Goal: Task Accomplishment & Management: Manage account settings

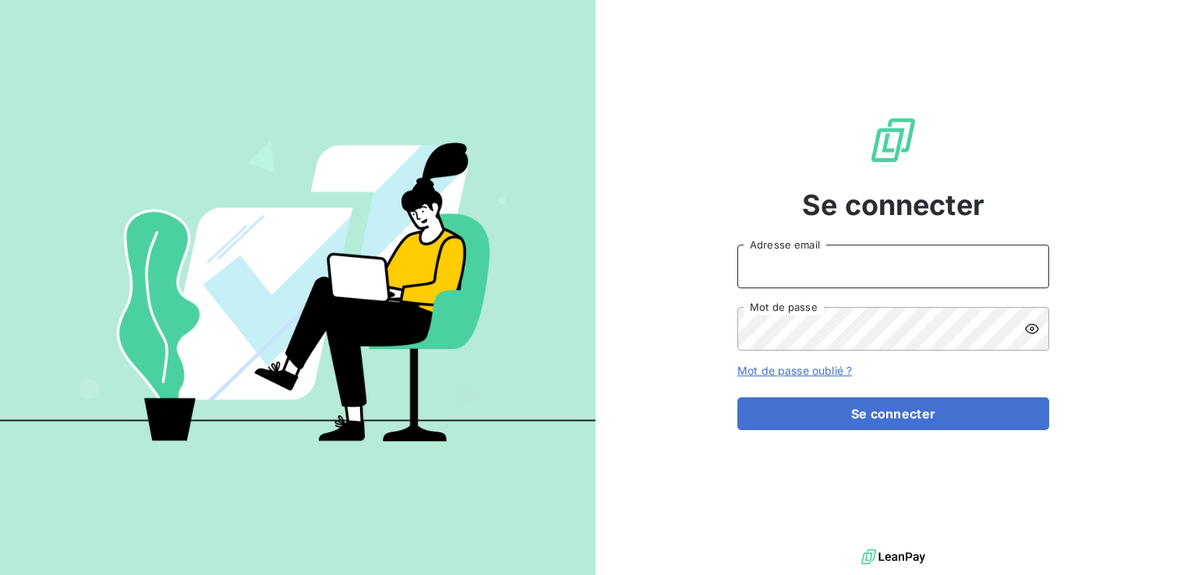
click at [831, 275] on input "Adresse email" at bounding box center [893, 267] width 312 height 44
type input "[EMAIL_ADDRESS][DOMAIN_NAME]"
click at [737, 397] on button "Se connecter" at bounding box center [893, 413] width 312 height 33
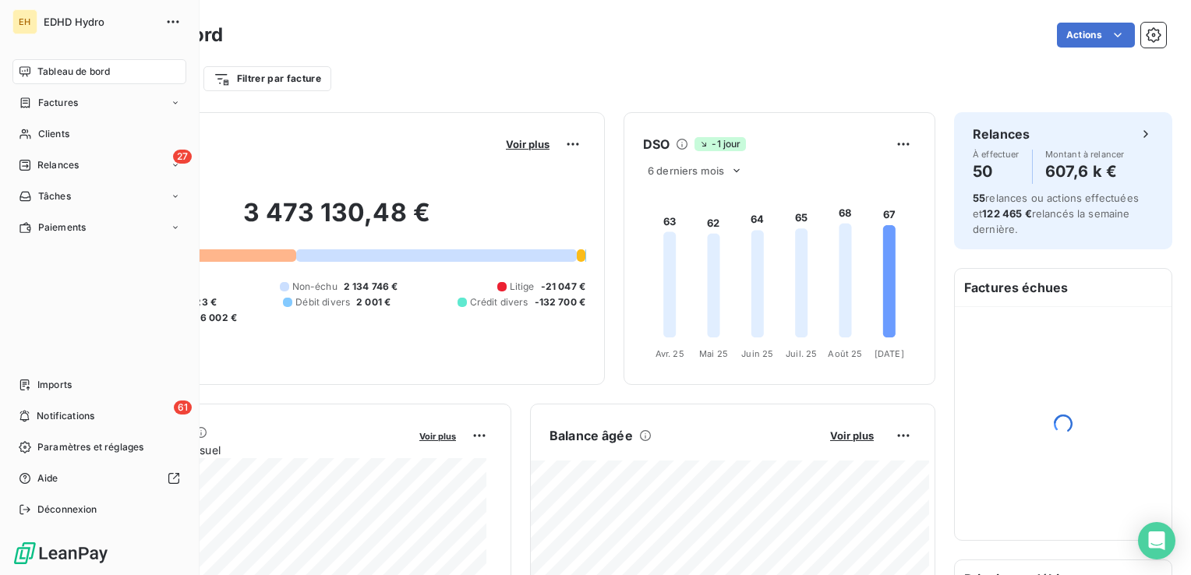
click at [40, 168] on span "Relances" at bounding box center [57, 165] width 41 height 14
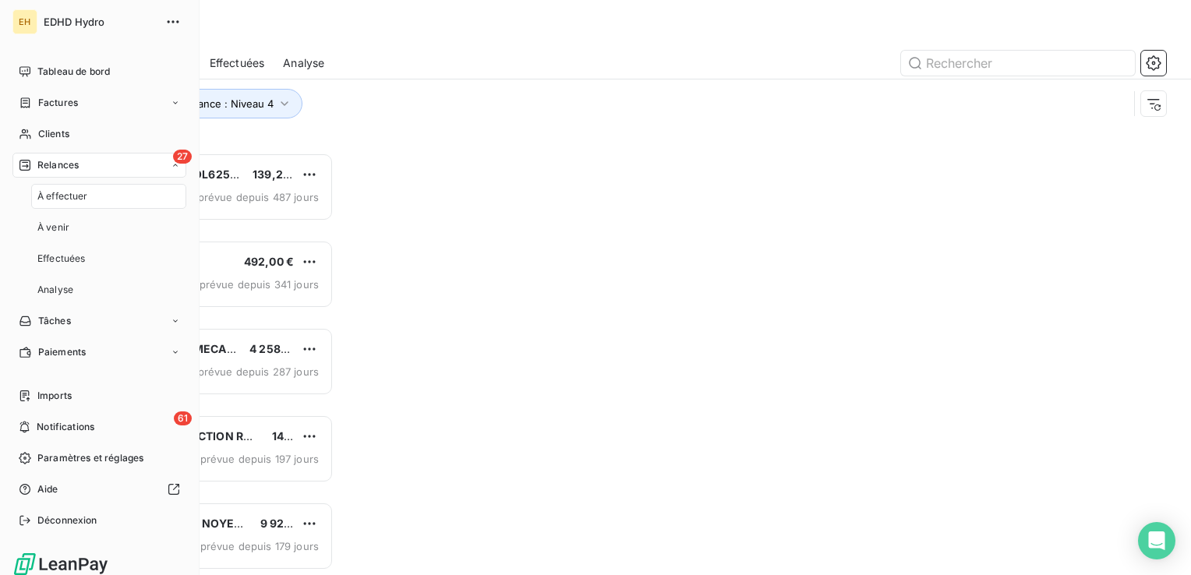
scroll to position [411, 246]
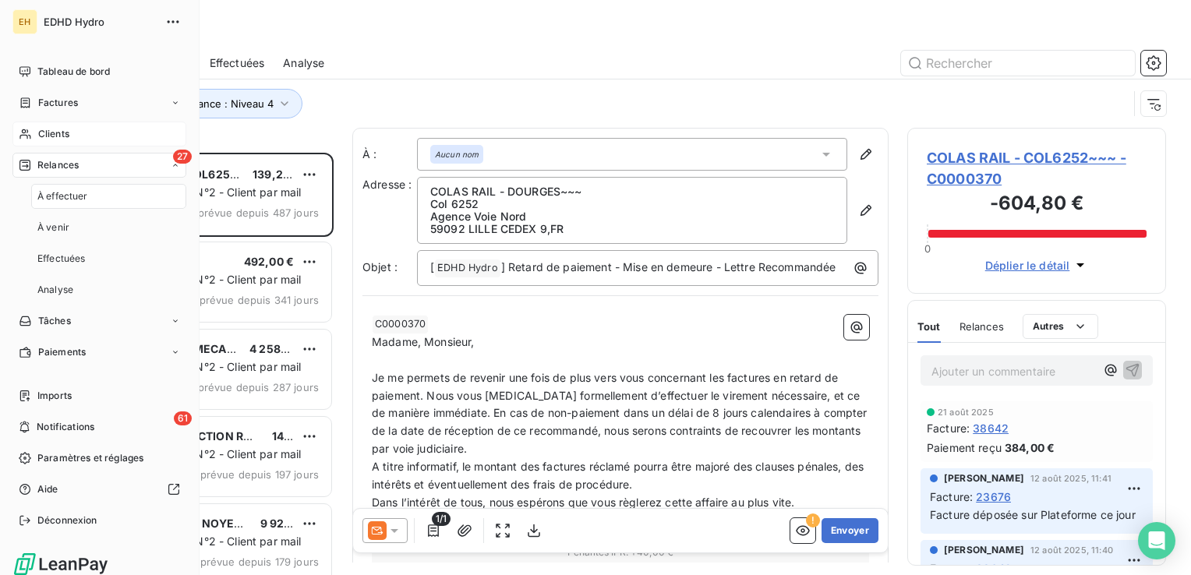
click at [66, 127] on span "Clients" at bounding box center [53, 134] width 31 height 14
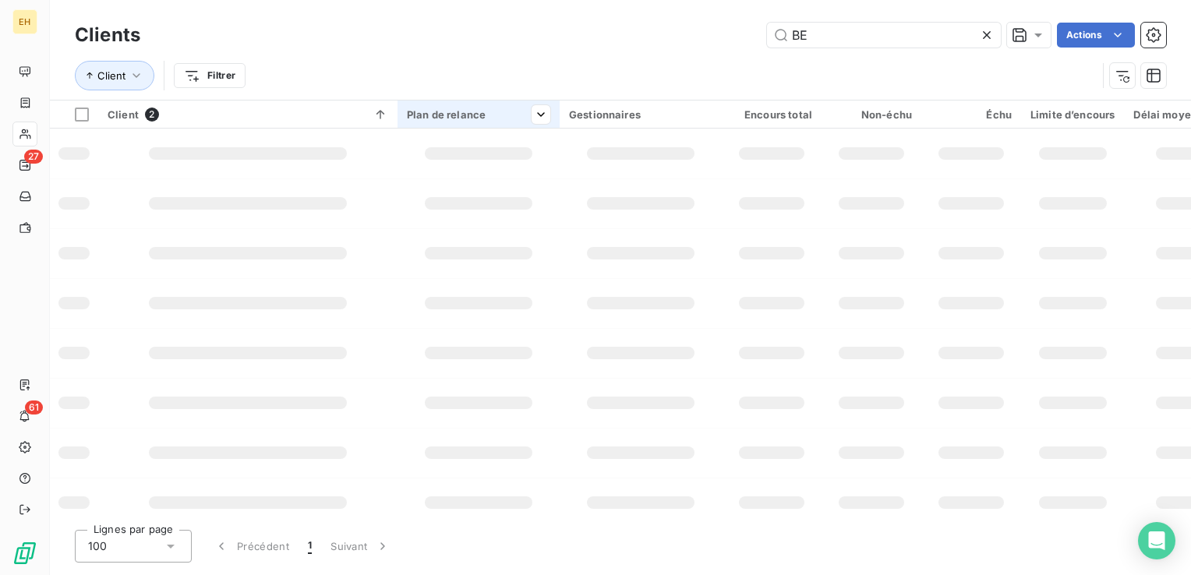
type input "B"
type input "RECYTECH"
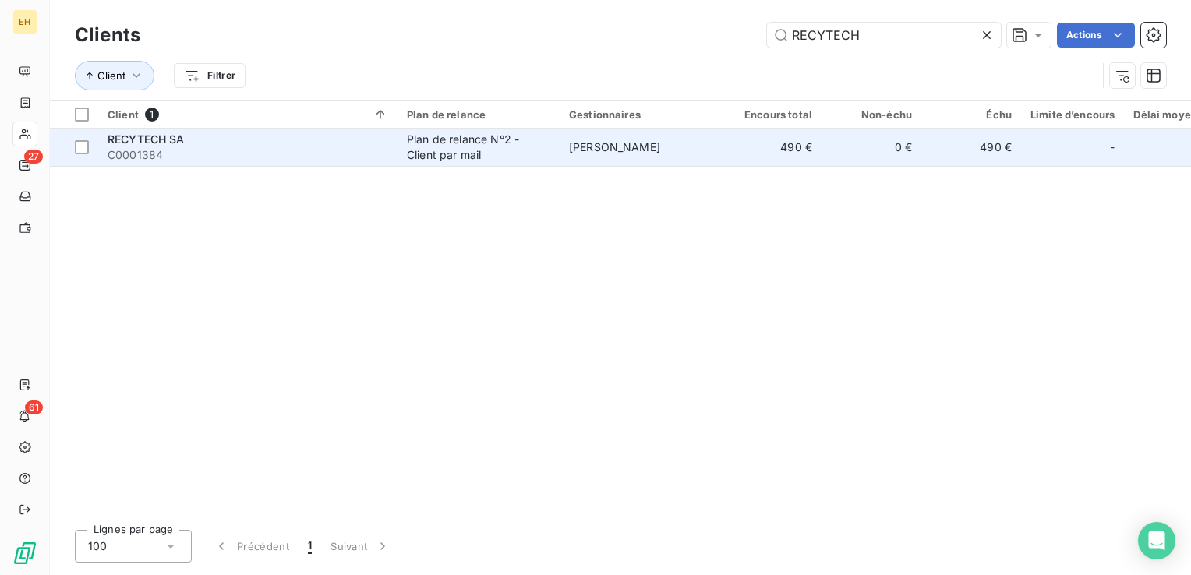
click at [111, 141] on span "RECYTECH SA" at bounding box center [146, 138] width 77 height 13
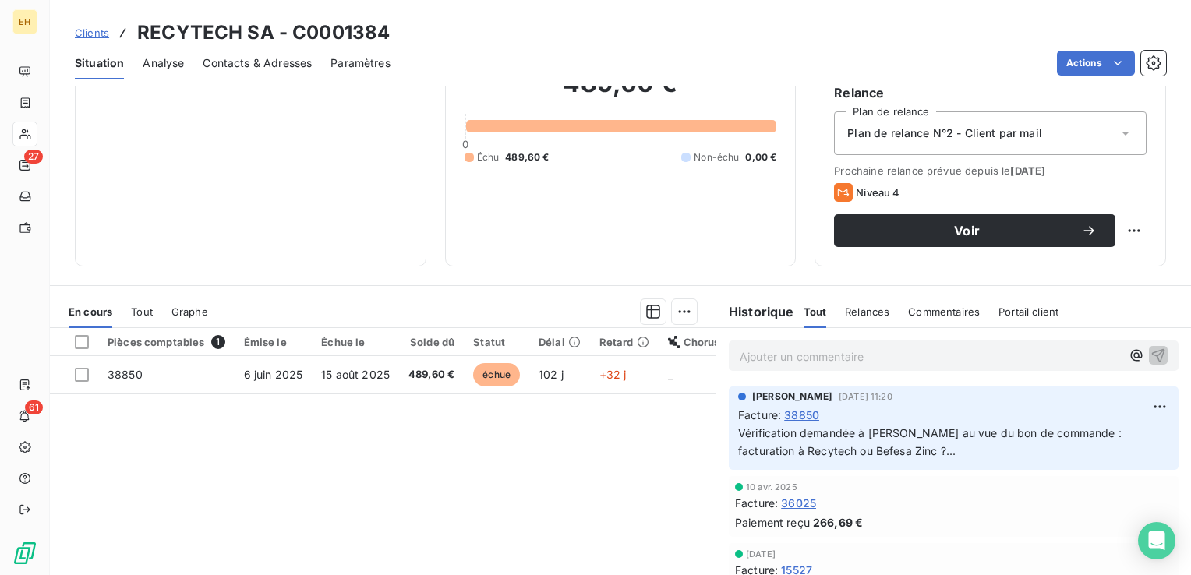
scroll to position [156, 0]
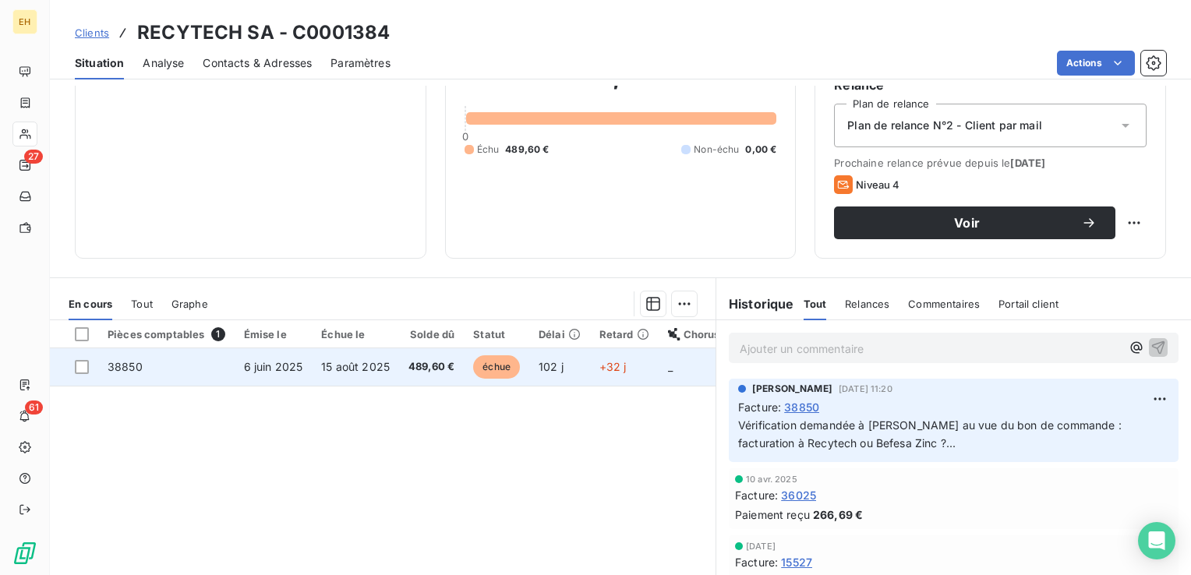
click at [402, 372] on td "489,60 €" at bounding box center [431, 366] width 65 height 37
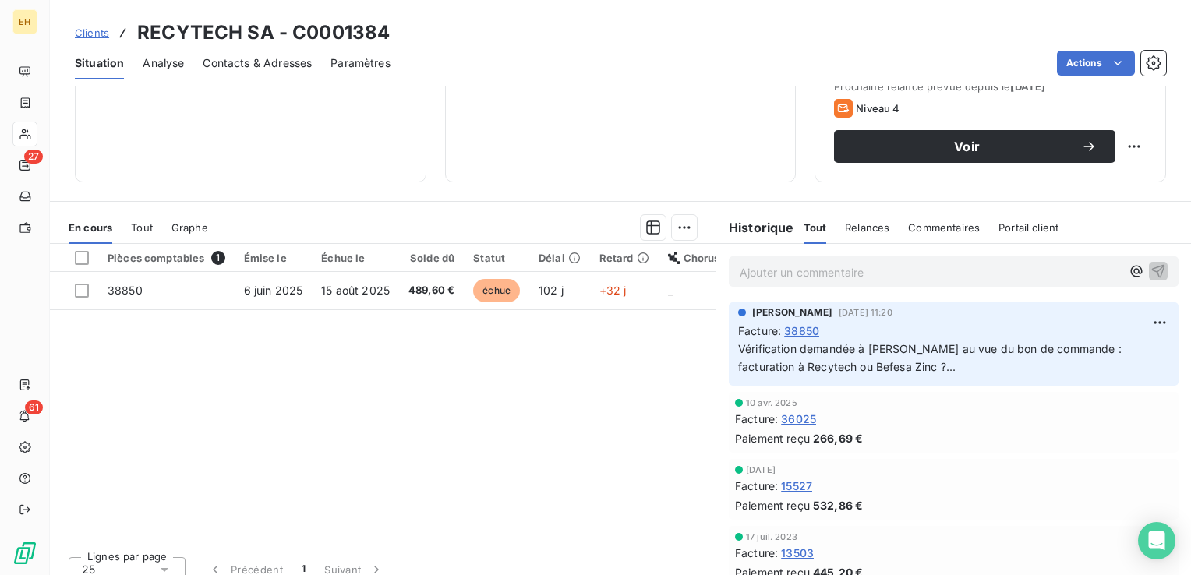
scroll to position [234, 0]
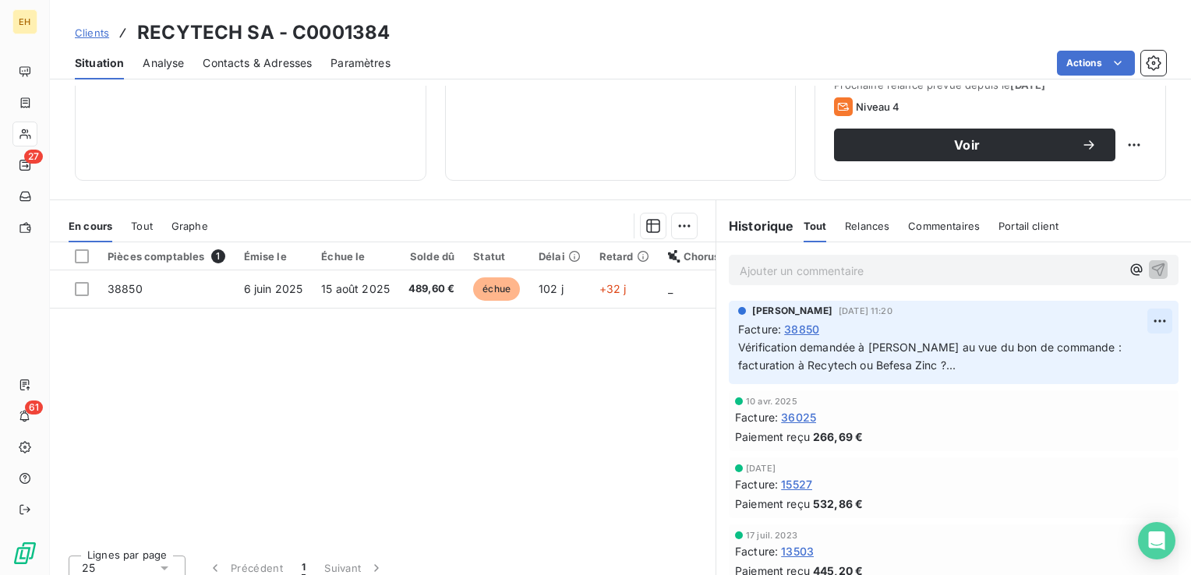
click at [1144, 320] on html "EH 27 61 Clients RECYTECH SA - C0001384 Situation Analyse Contacts & Adresses P…" at bounding box center [595, 287] width 1191 height 575
click at [1075, 353] on div "Editer" at bounding box center [1110, 354] width 87 height 25
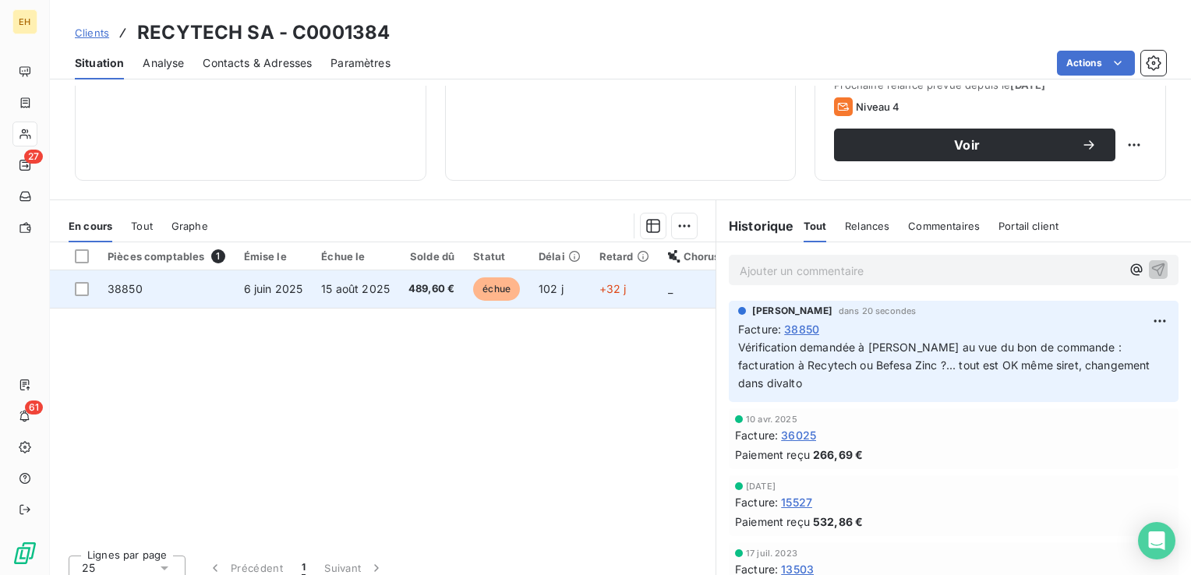
click at [390, 289] on td "15 août 2025" at bounding box center [355, 288] width 87 height 37
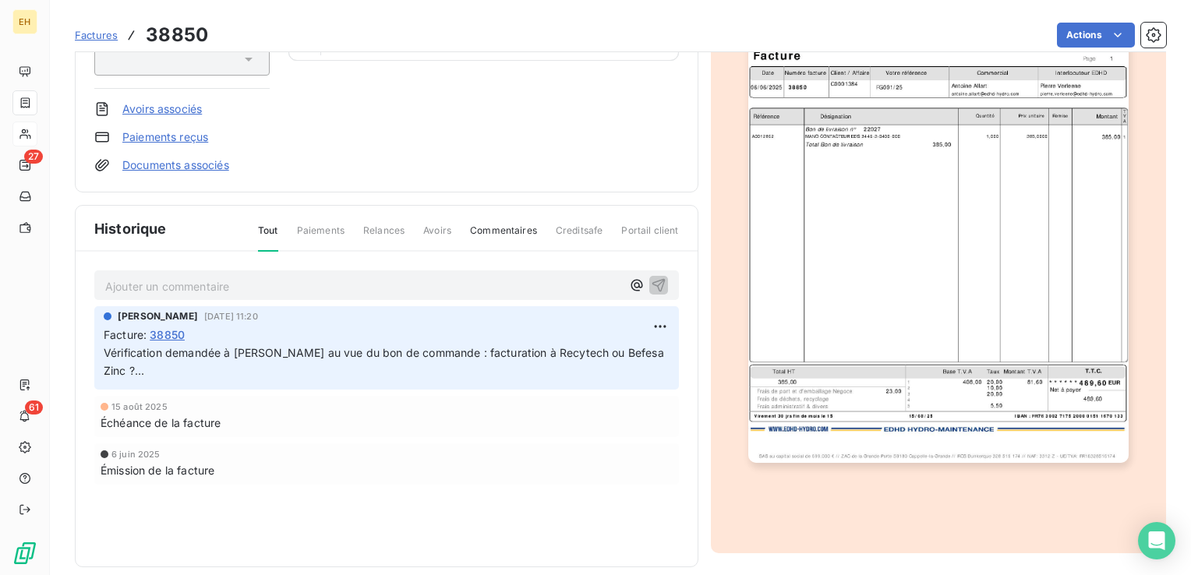
scroll to position [235, 0]
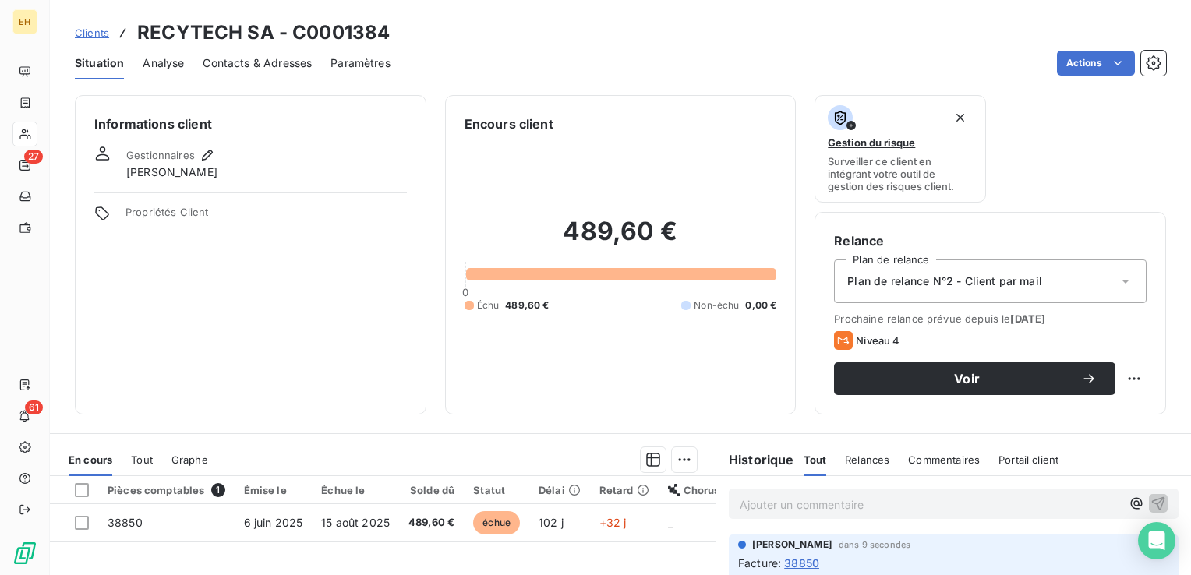
click at [228, 70] on span "Contacts & Adresses" at bounding box center [257, 63] width 109 height 16
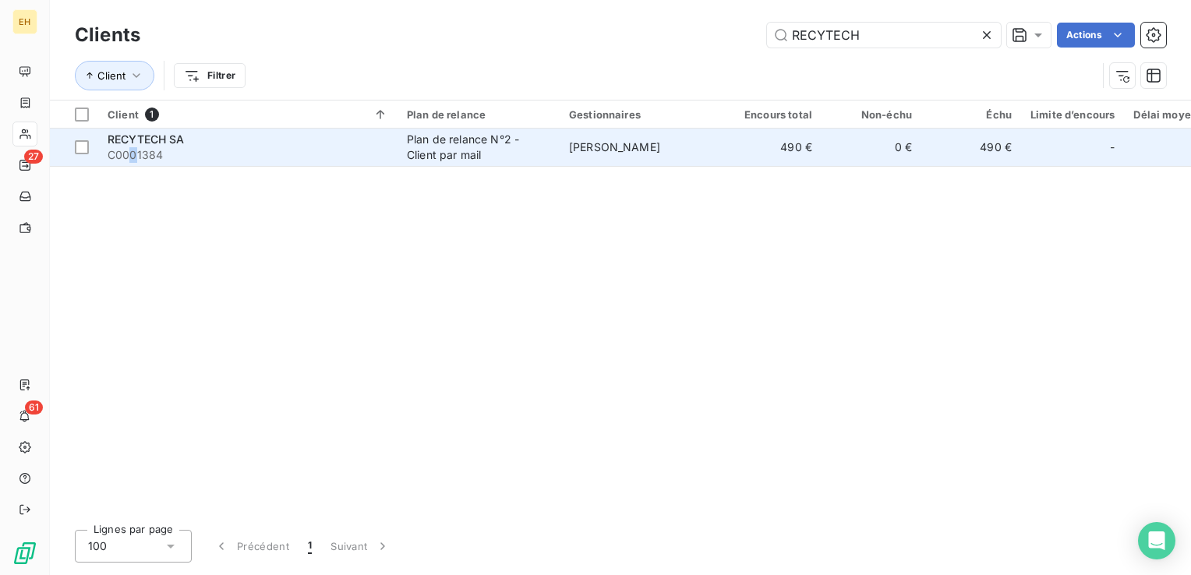
click at [134, 164] on td "RECYTECH SA C0001384" at bounding box center [247, 147] width 299 height 37
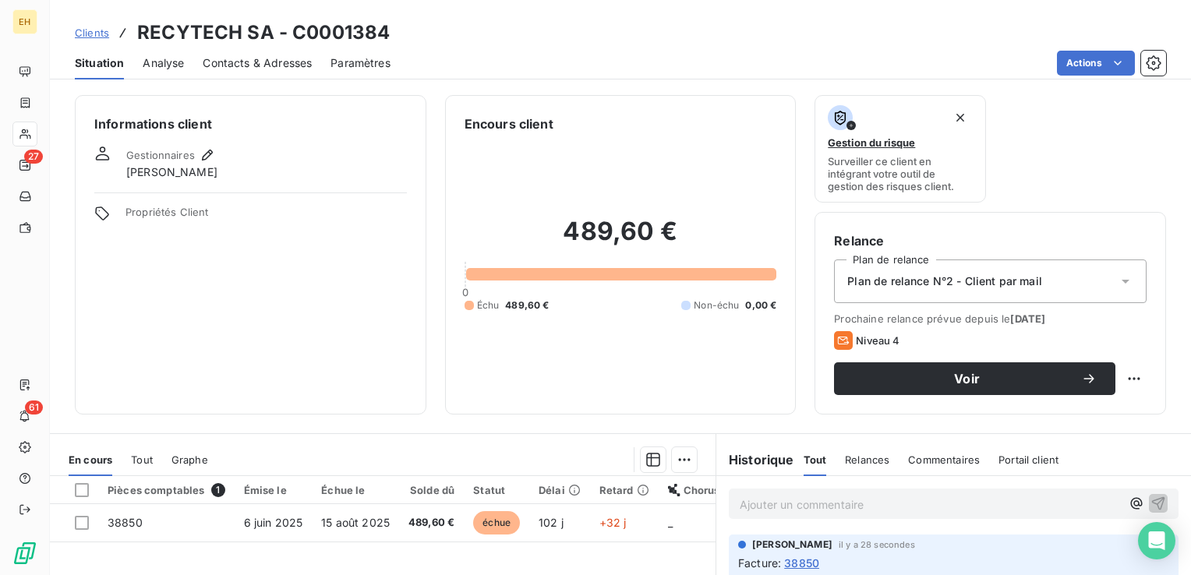
click at [280, 65] on span "Contacts & Adresses" at bounding box center [257, 63] width 109 height 16
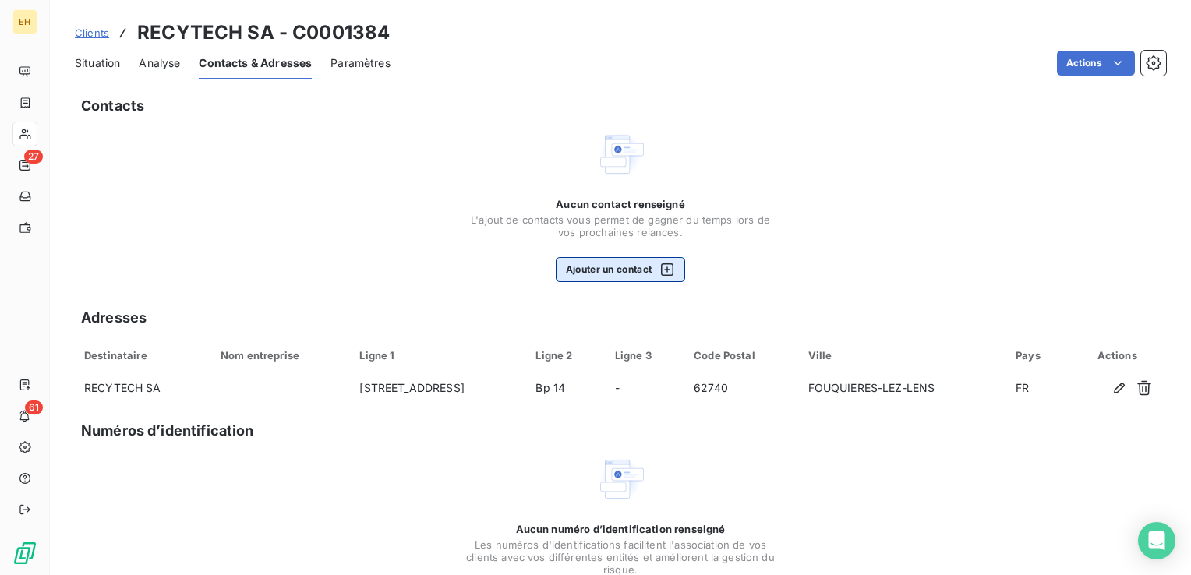
click at [585, 274] on button "Ajouter un contact" at bounding box center [621, 269] width 130 height 25
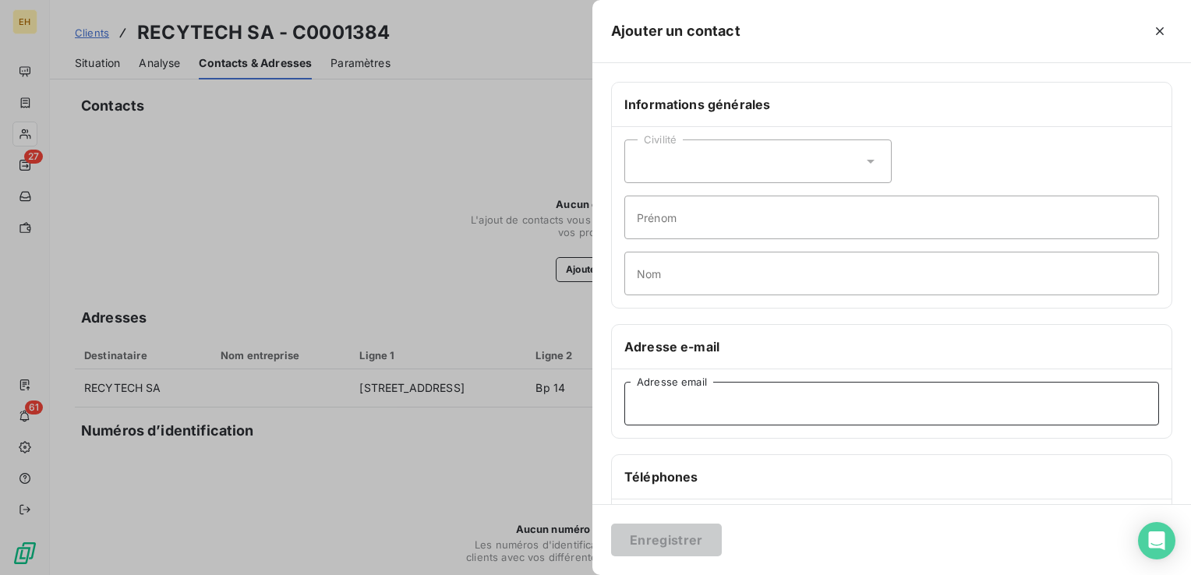
click at [673, 402] on input "Adresse email" at bounding box center [891, 404] width 535 height 44
paste input "[EMAIL_ADDRESS][DOMAIN_NAME]"
type input "[EMAIL_ADDRESS][DOMAIN_NAME]"
click at [651, 537] on button "Enregistrer" at bounding box center [666, 540] width 111 height 33
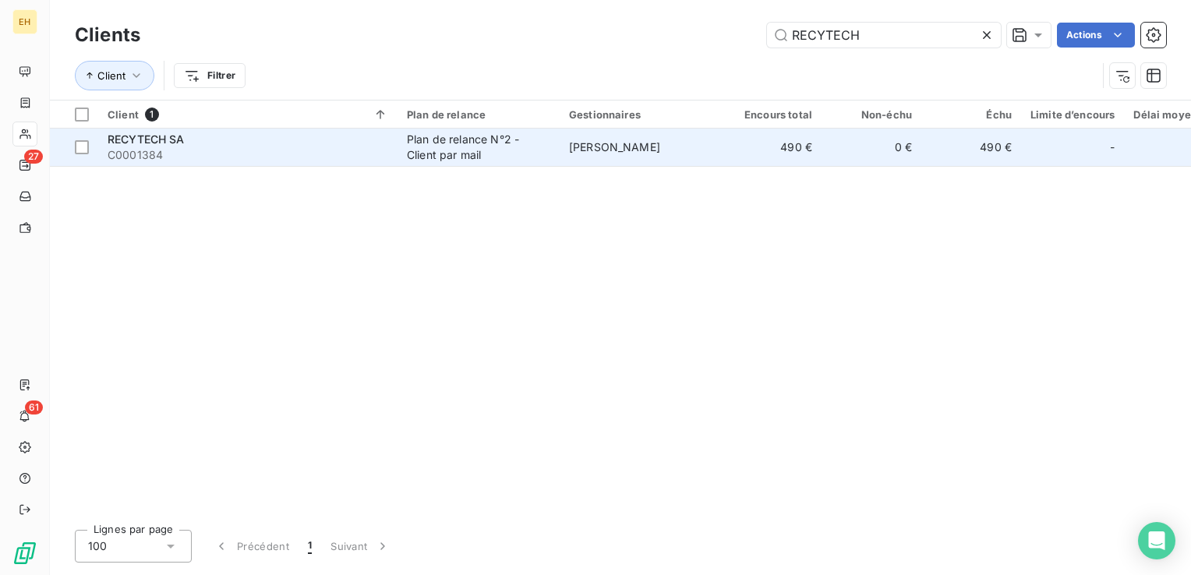
click at [158, 156] on span "C0001384" at bounding box center [248, 155] width 281 height 16
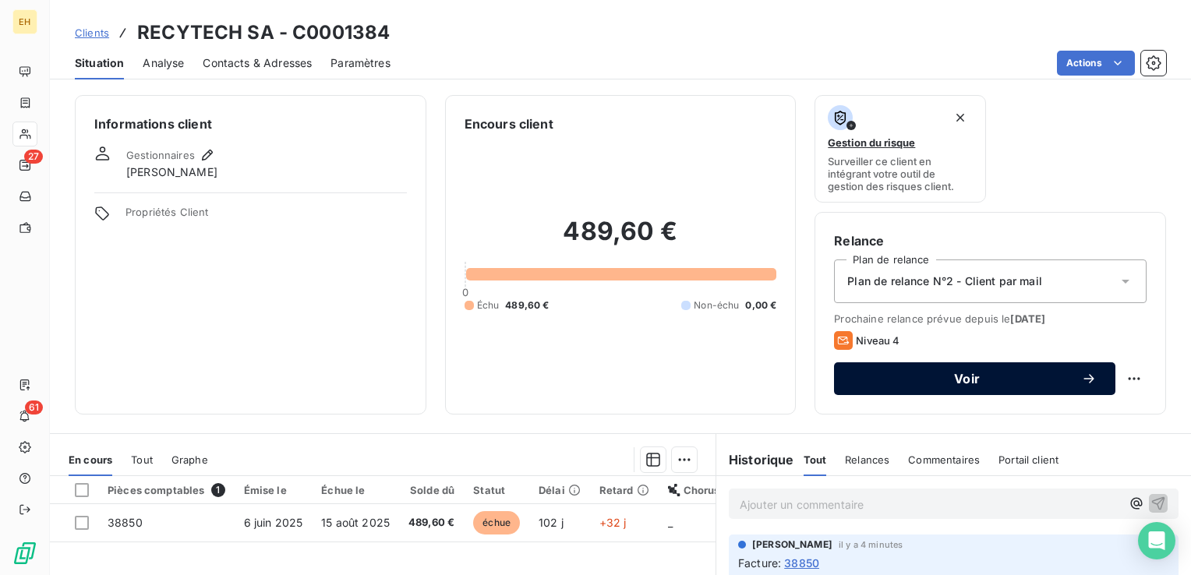
click at [958, 383] on span "Voir" at bounding box center [966, 378] width 228 height 12
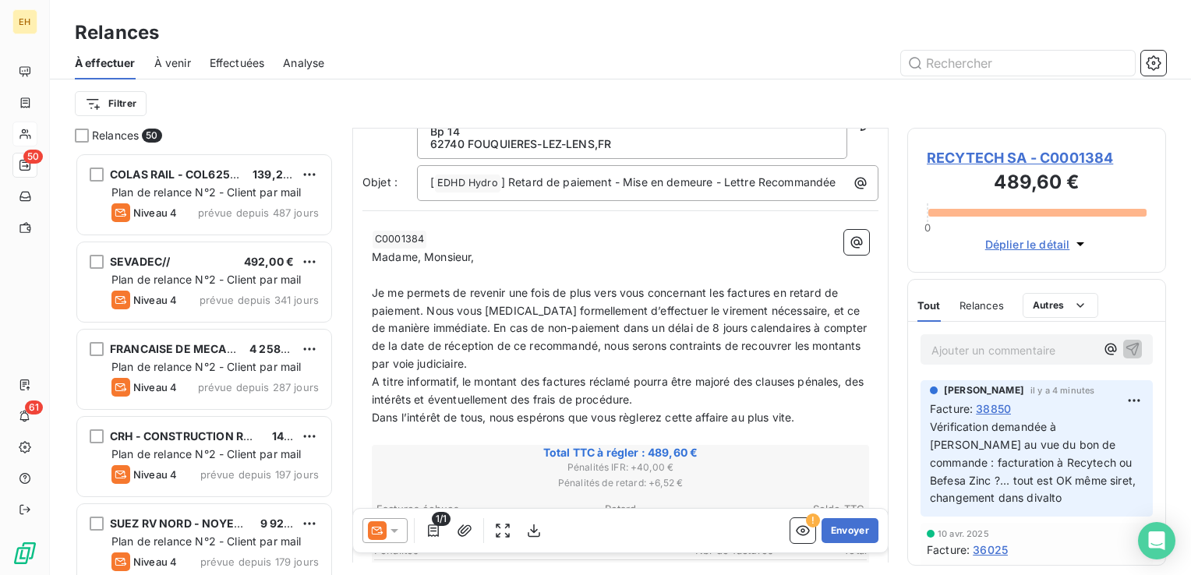
scroll to position [234, 0]
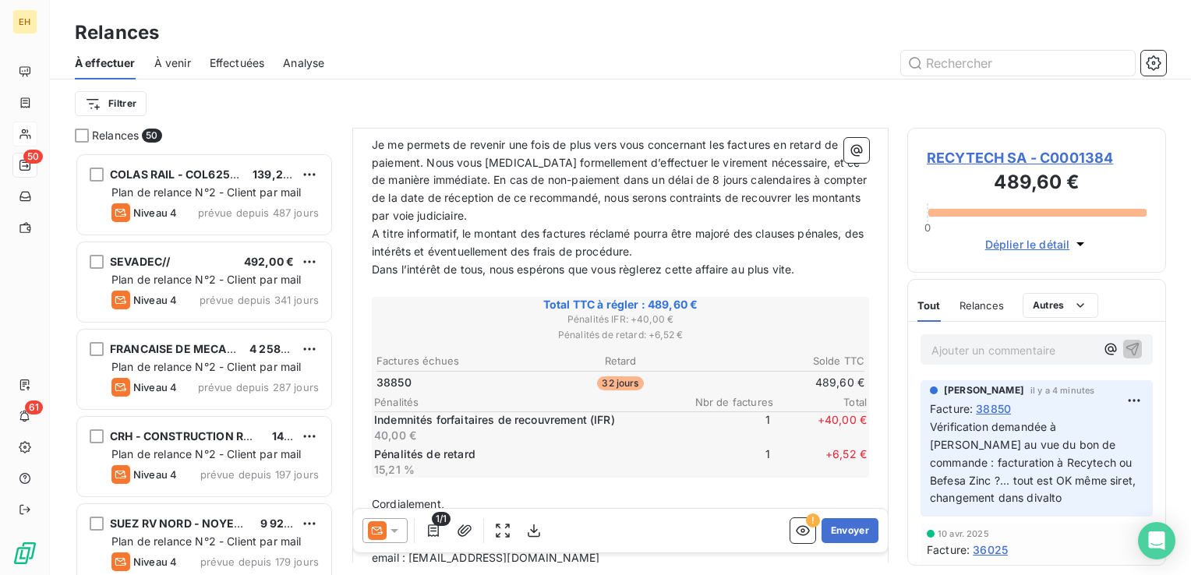
click at [394, 531] on icon at bounding box center [394, 531] width 8 height 4
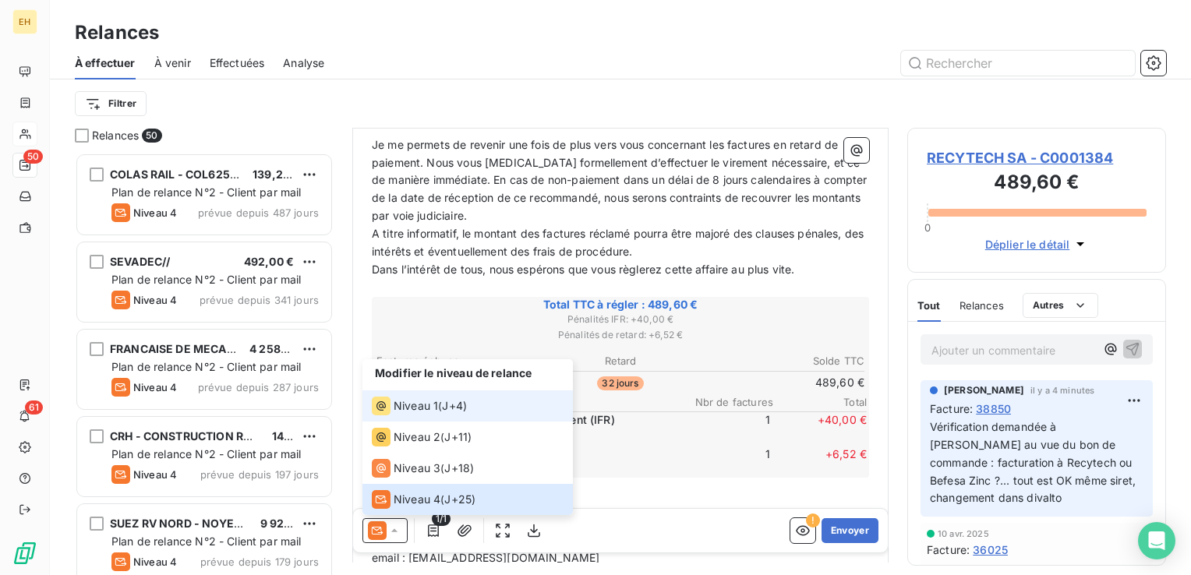
click at [441, 406] on div "Niveau 1 ( J+4 )" at bounding box center [419, 406] width 95 height 19
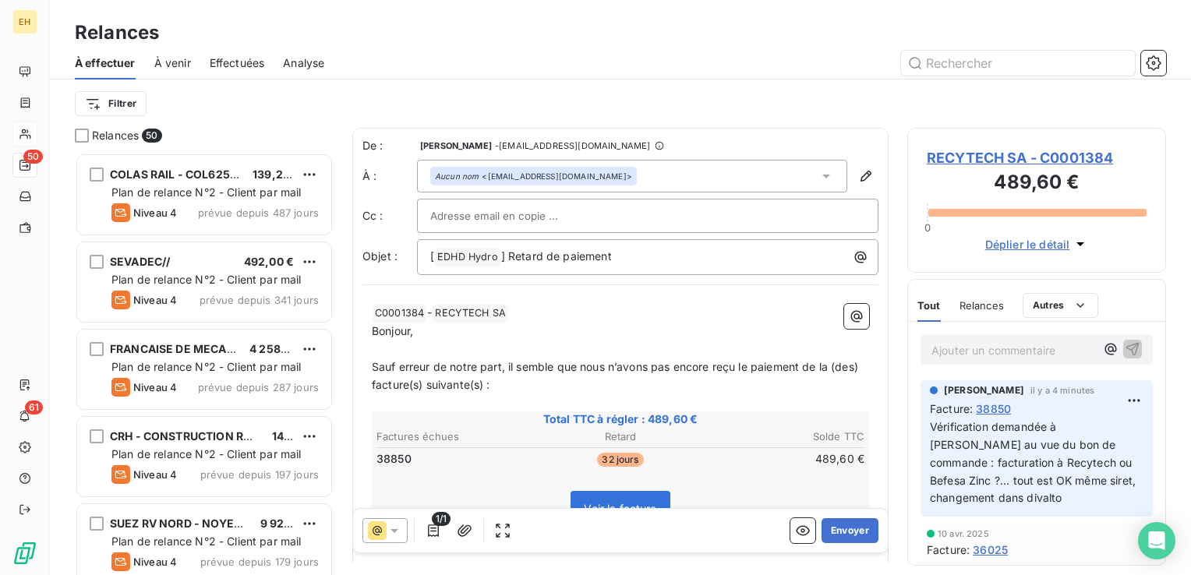
click at [979, 151] on span "RECYTECH SA - C0001384" at bounding box center [1036, 157] width 220 height 21
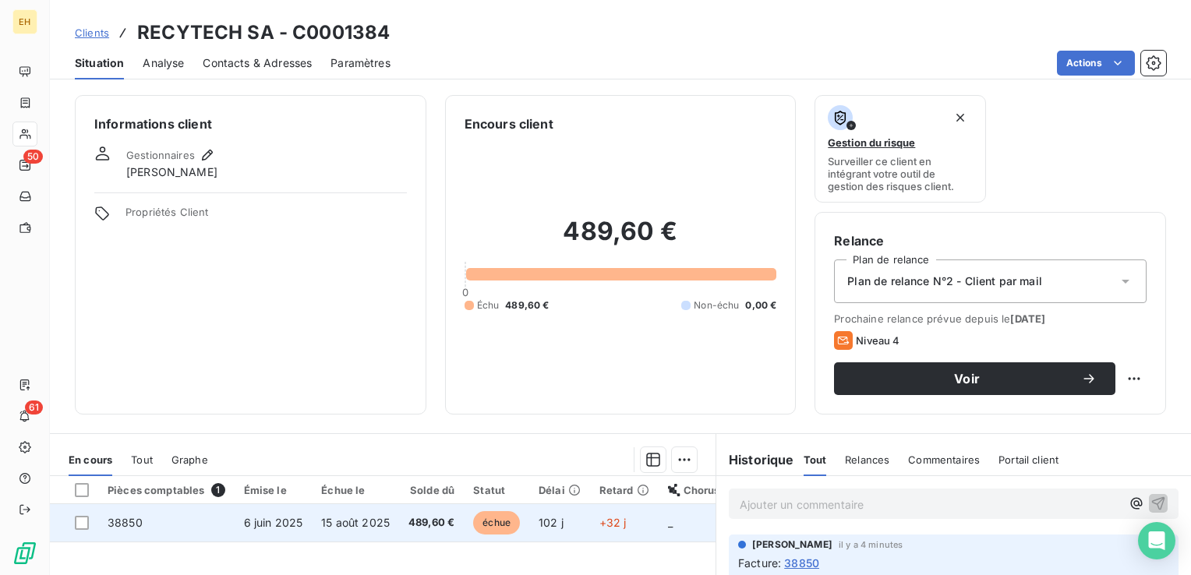
click at [408, 511] on td "489,60 €" at bounding box center [431, 522] width 65 height 37
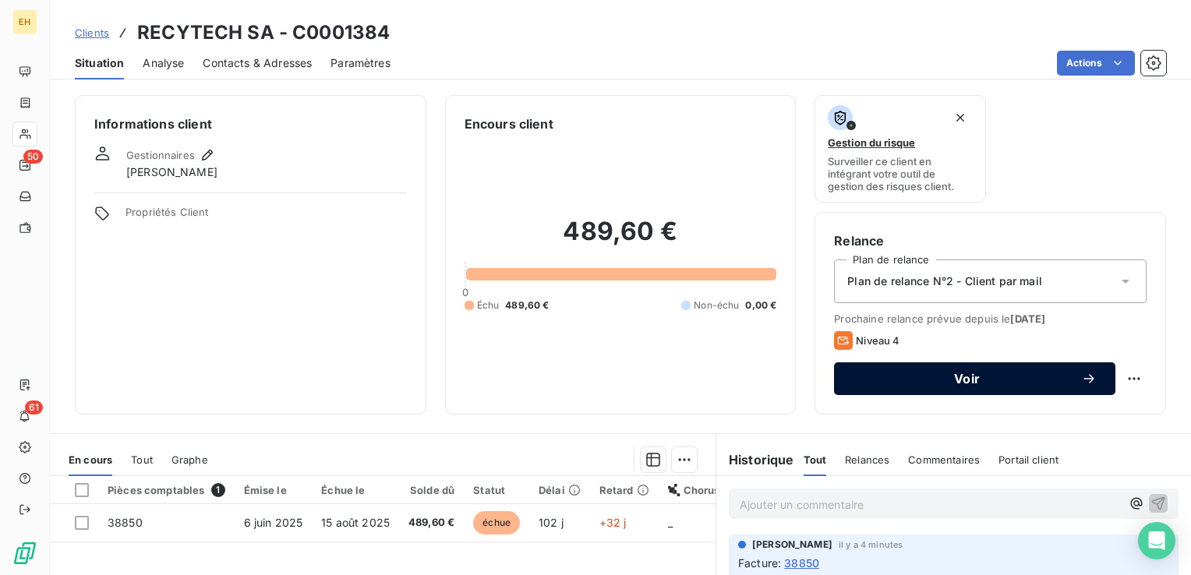
click at [956, 372] on span "Voir" at bounding box center [966, 378] width 228 height 12
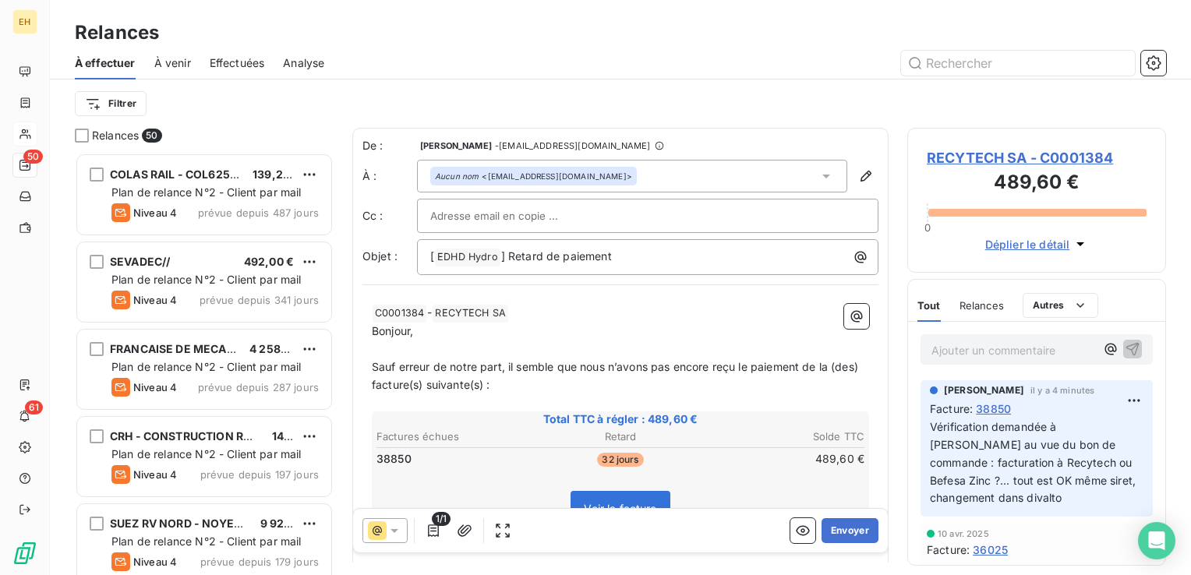
scroll to position [411, 246]
click at [383, 538] on icon at bounding box center [377, 530] width 19 height 19
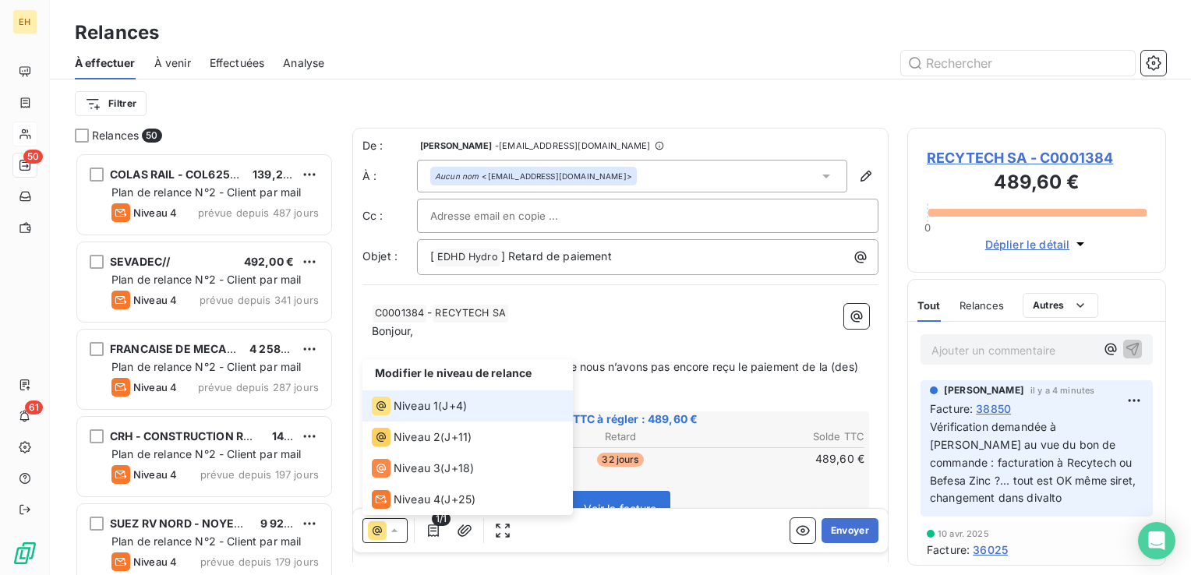
click at [442, 404] on div "Niveau 1 ( J+4 )" at bounding box center [419, 406] width 95 height 19
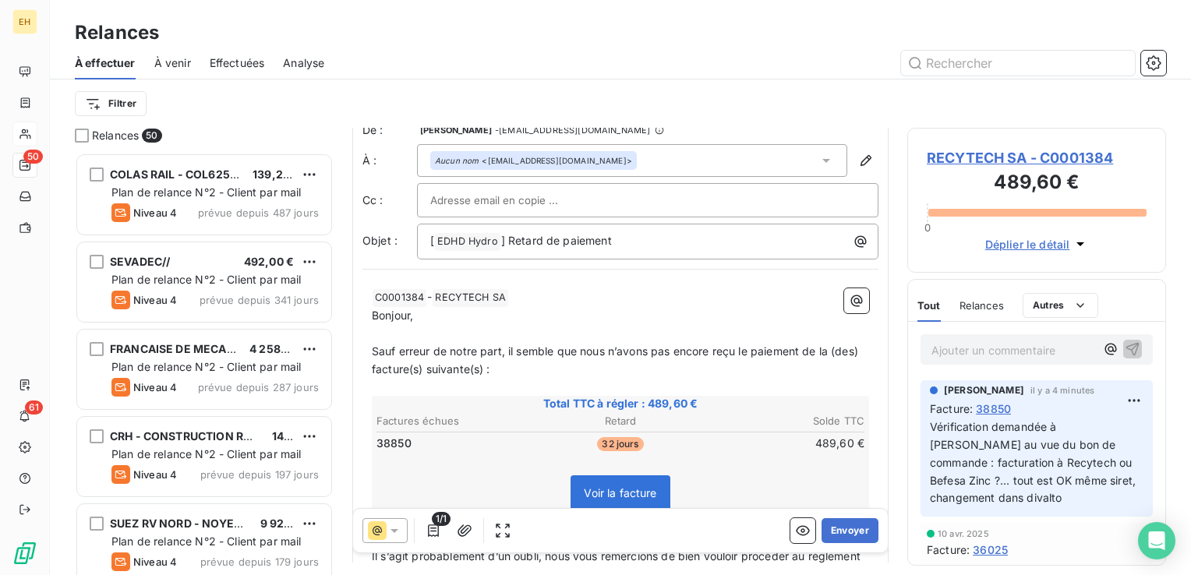
scroll to position [0, 0]
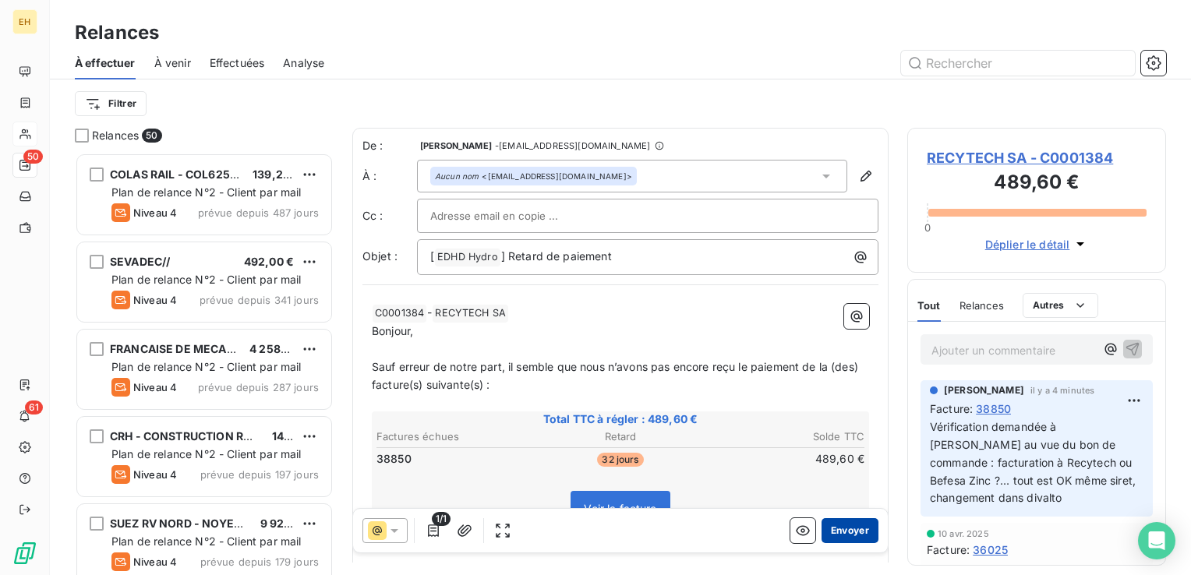
click at [852, 525] on button "Envoyer" at bounding box center [849, 530] width 57 height 25
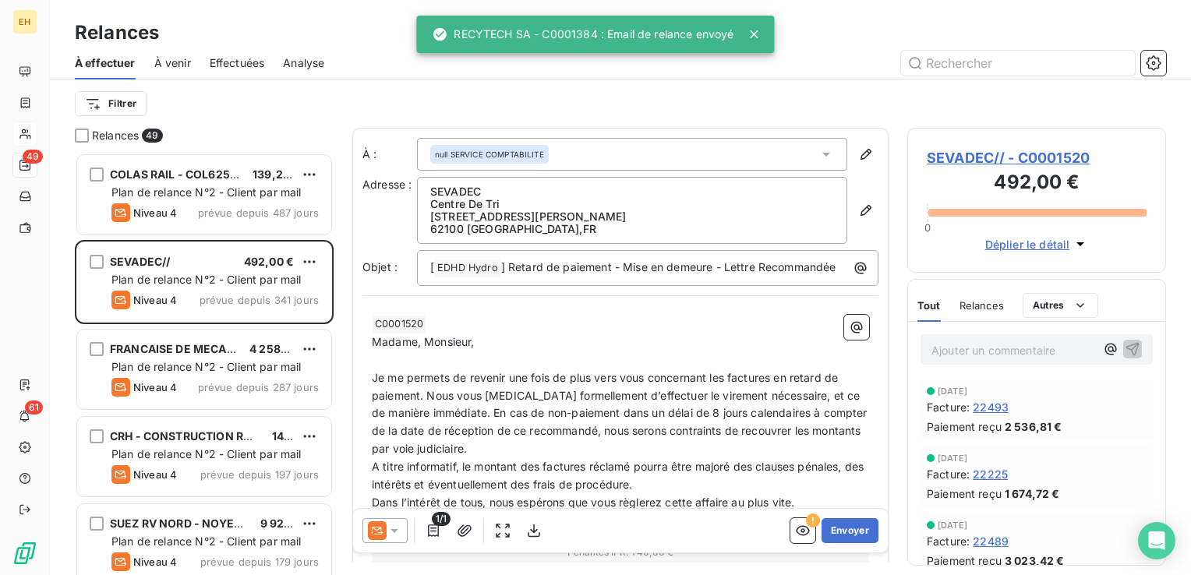
scroll to position [411, 246]
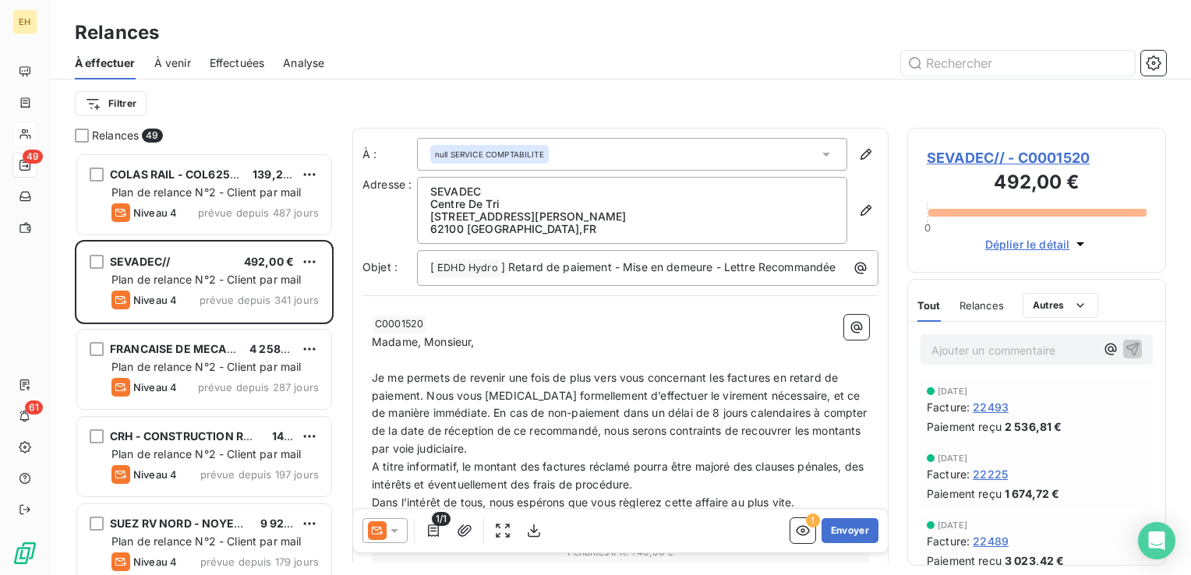
click at [346, 224] on div "Relances 49 COLAS RAIL - COL6252~~~ 139,20 € Plan de relance N°2 - Client par m…" at bounding box center [620, 351] width 1141 height 447
click at [340, 178] on div "Relances 49 COLAS RAIL - COL6252~~~ 139,20 € Plan de relance N°2 - Client par m…" at bounding box center [620, 351] width 1141 height 447
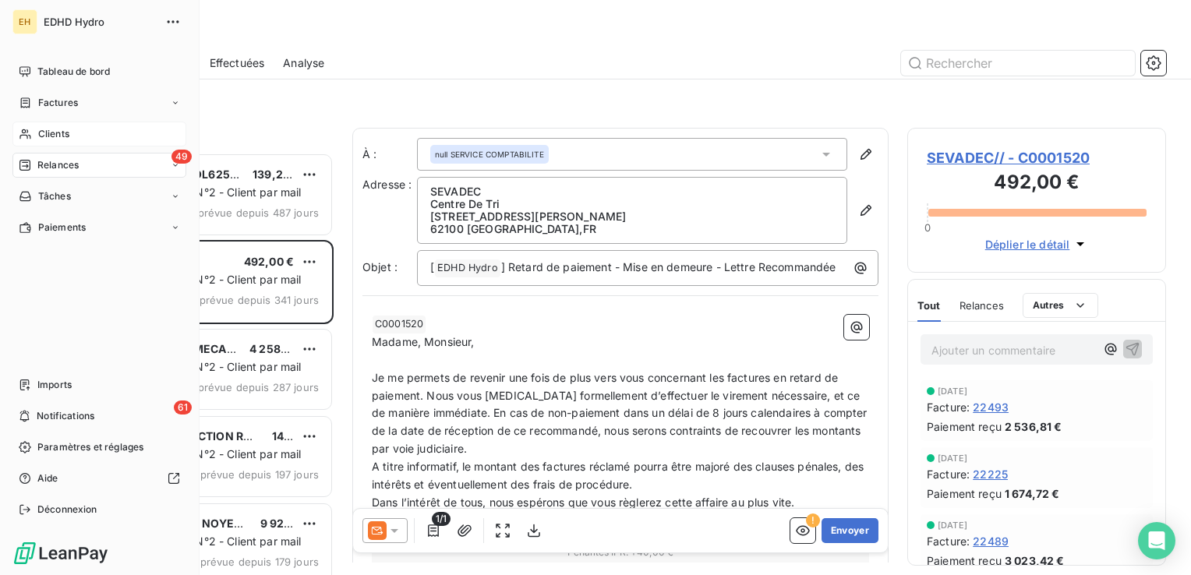
click at [59, 129] on span "Clients" at bounding box center [53, 134] width 31 height 14
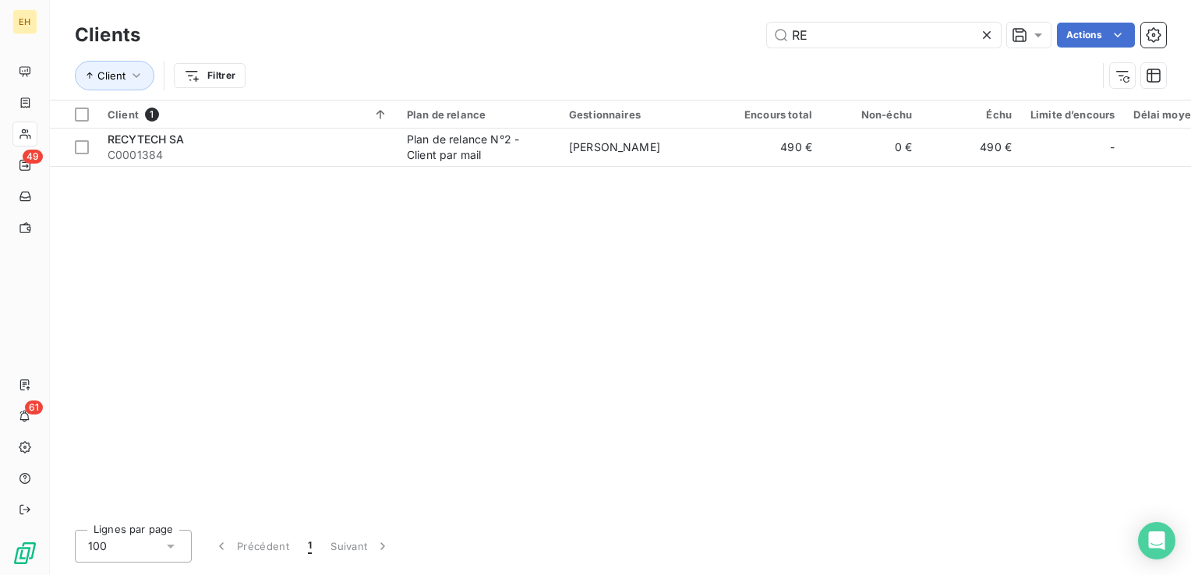
type input "R"
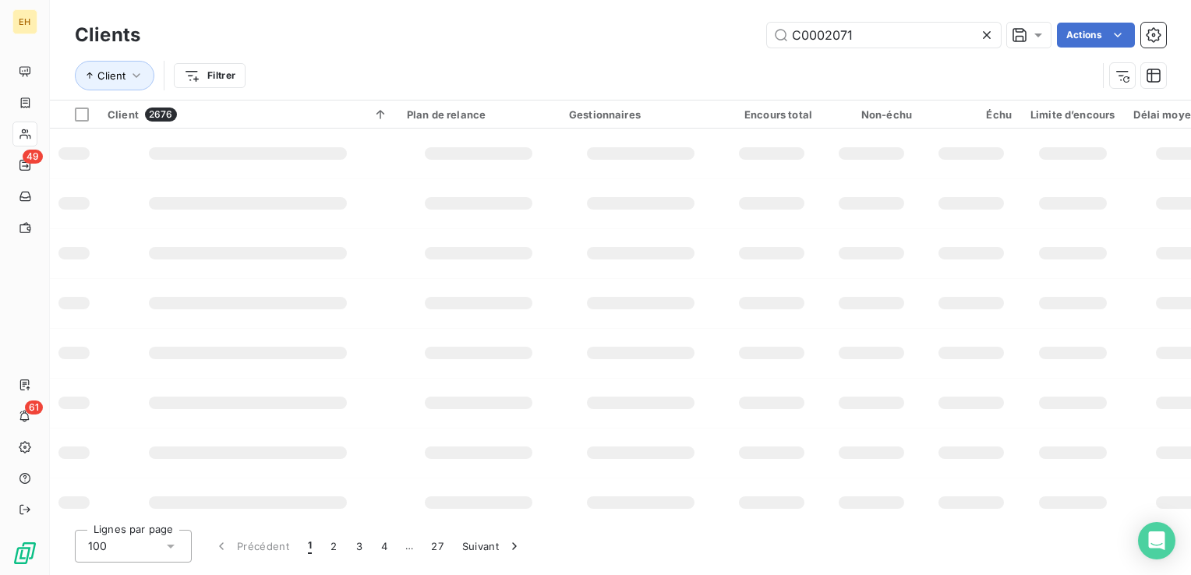
type input "C0002071"
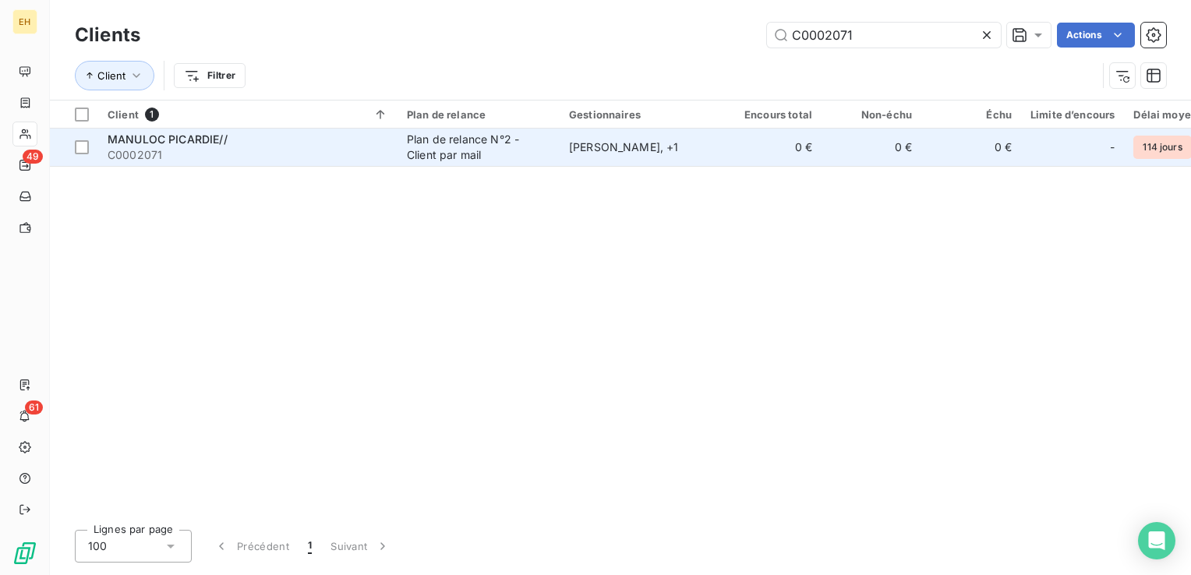
click at [348, 143] on div "MANULOC PICARDIE//" at bounding box center [248, 140] width 281 height 16
